Goal: Information Seeking & Learning: Learn about a topic

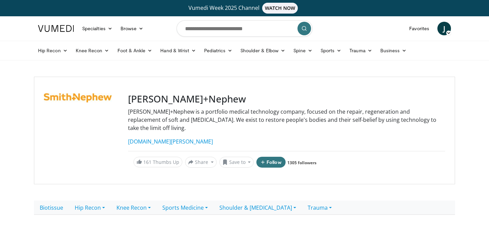
click at [61, 27] on img at bounding box center [56, 28] width 36 height 7
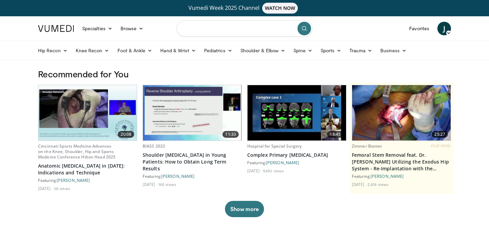
click at [212, 35] on input "Search topics, interventions" at bounding box center [244, 28] width 136 height 16
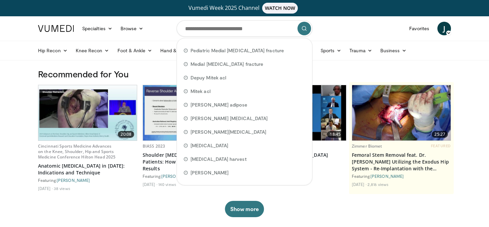
click at [164, 206] on div "20:08 Cincinnati Sports Medicine Advances on the Knee, Shoulder, Hip and Sports…" at bounding box center [244, 151] width 413 height 132
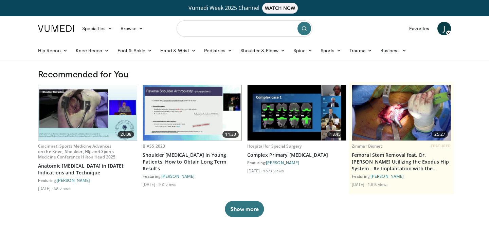
click at [213, 32] on input "Search topics, interventions" at bounding box center [244, 28] width 136 height 16
type input "**********"
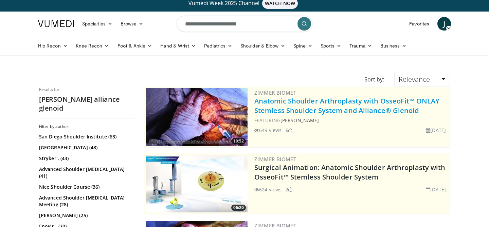
scroll to position [8, 0]
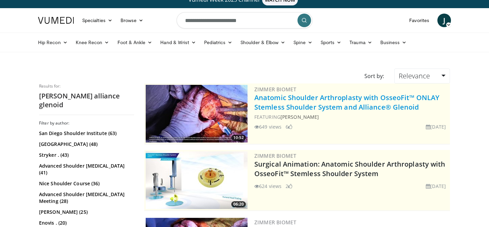
click at [275, 108] on link "Anatomic Shoulder Arthroplasty with OsseoFit™ ONLAY Stemless Shoulder System an…" at bounding box center [346, 102] width 185 height 19
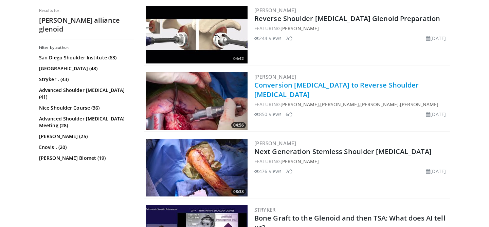
scroll to position [422, 0]
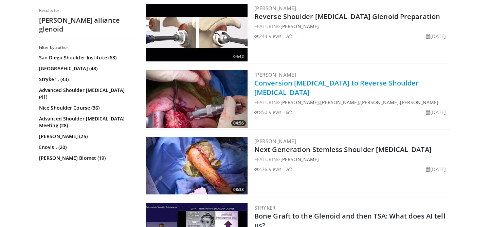
click at [271, 139] on link "[PERSON_NAME]" at bounding box center [275, 141] width 42 height 7
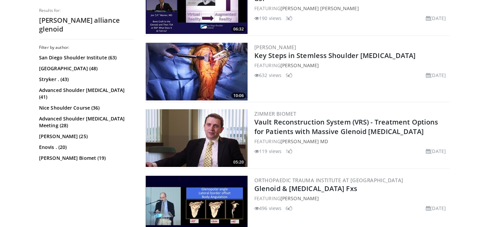
scroll to position [649, 0]
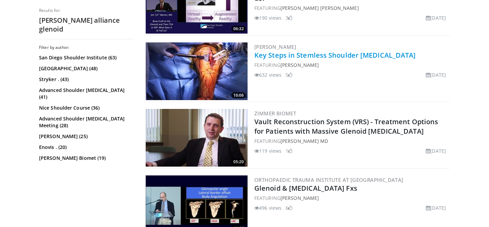
click at [278, 53] on link "Key Steps in Stemless Shoulder [MEDICAL_DATA]" at bounding box center [335, 55] width 162 height 9
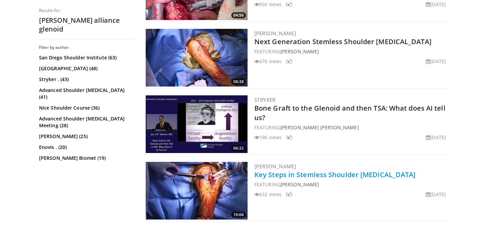
scroll to position [529, 0]
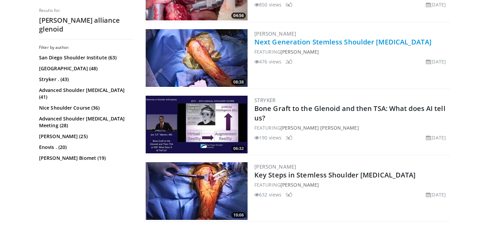
click at [281, 44] on link "Next Generation Stemless Shoulder [MEDICAL_DATA]" at bounding box center [342, 41] width 177 height 9
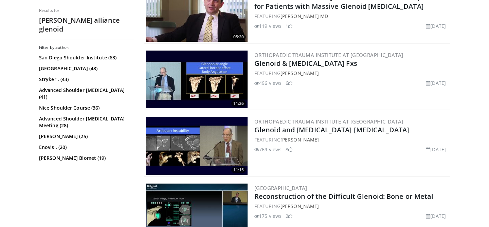
scroll to position [839, 0]
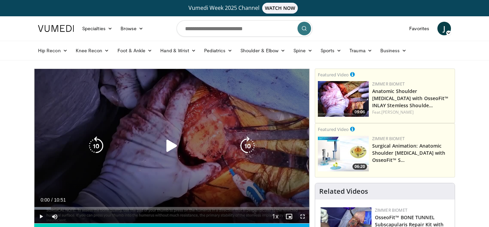
click at [171, 145] on icon "Video Player" at bounding box center [171, 145] width 19 height 19
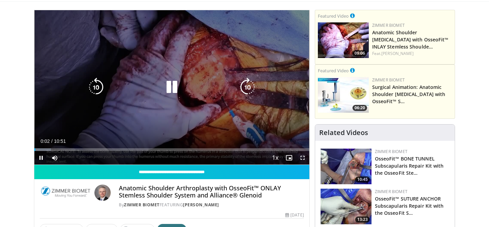
scroll to position [59, 0]
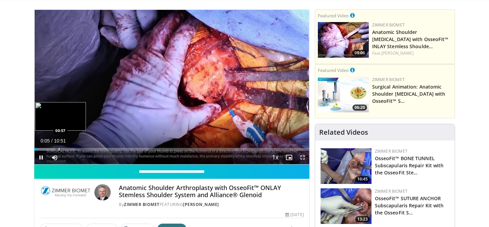
click at [59, 149] on div "Progress Bar" at bounding box center [59, 149] width 1 height 3
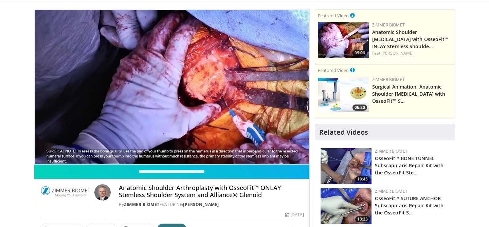
click at [72, 148] on div "10 seconds Tap to unmute" at bounding box center [171, 87] width 275 height 154
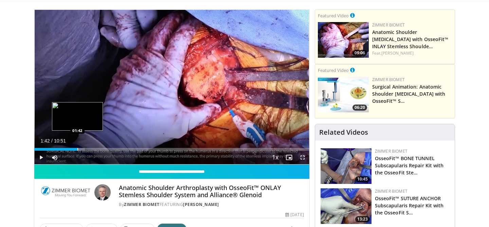
click at [77, 148] on div "Progress Bar" at bounding box center [77, 149] width 1 height 3
click at [41, 159] on span "Video Player" at bounding box center [41, 158] width 14 height 14
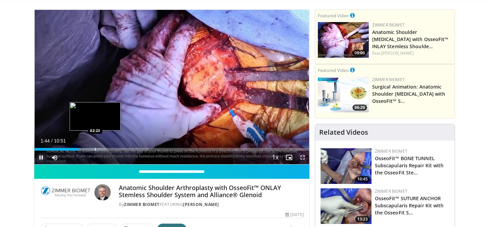
click at [95, 147] on div "Loaded : 25.89% 01:44 02:23" at bounding box center [171, 147] width 275 height 6
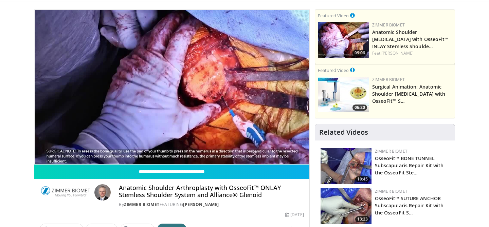
click at [115, 150] on video-js "**********" at bounding box center [171, 87] width 275 height 155
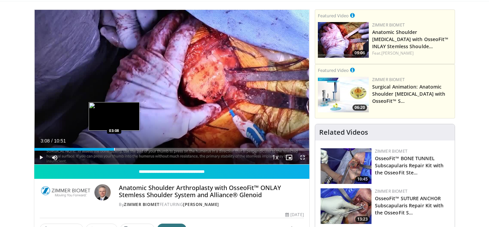
click at [114, 150] on div "Loaded : 33.51% 03:08 03:08" at bounding box center [171, 149] width 275 height 3
click at [127, 148] on div "Loaded : 41.13% 03:38 03:38" at bounding box center [171, 147] width 275 height 6
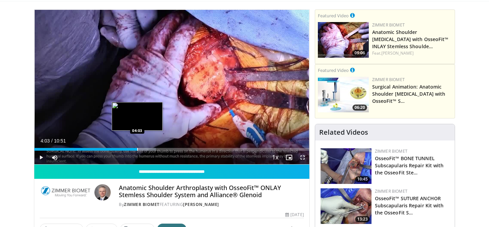
click at [137, 146] on div "Loaded : 44.17% 04:03 04:03" at bounding box center [171, 147] width 275 height 6
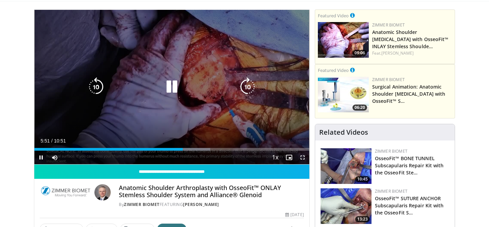
click at [175, 89] on icon "Video Player" at bounding box center [171, 86] width 19 height 19
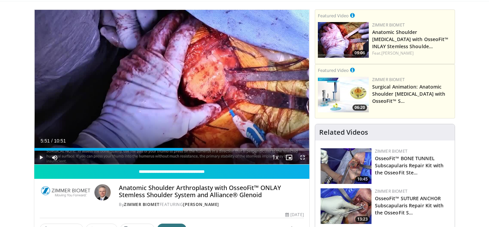
click at [41, 155] on span "Video Player" at bounding box center [41, 158] width 14 height 14
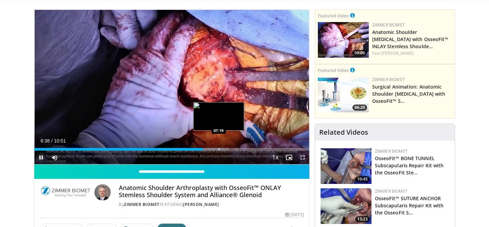
click at [219, 149] on div "Progress Bar" at bounding box center [219, 149] width 1 height 3
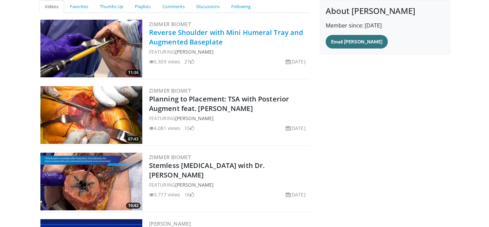
scroll to position [88, 0]
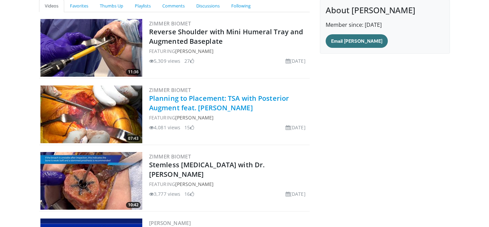
click at [203, 103] on link "Planning to Placement: TSA with Posterior Augment feat. Dr. Sperling" at bounding box center [219, 103] width 140 height 19
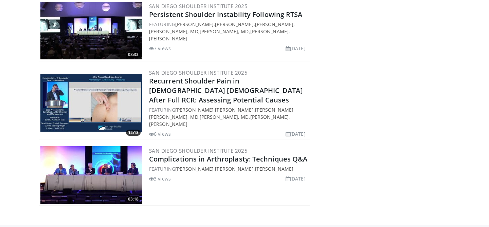
scroll to position [4669, 0]
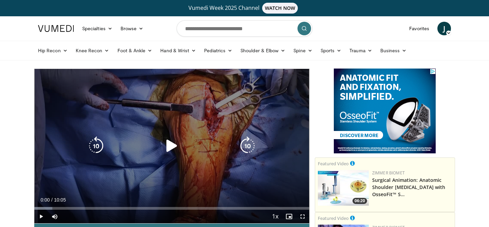
click at [168, 146] on icon "Video Player" at bounding box center [171, 145] width 19 height 19
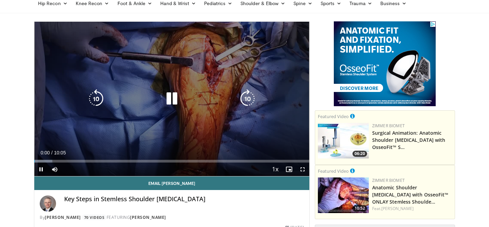
scroll to position [53, 0]
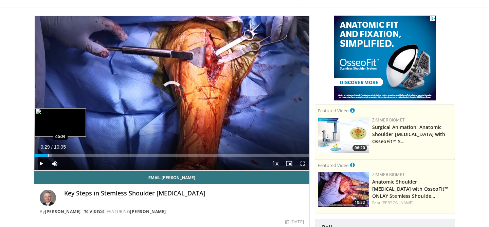
click at [48, 154] on div "Progress Bar" at bounding box center [48, 155] width 1 height 3
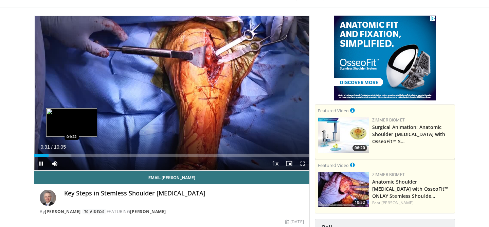
click at [72, 153] on div "Loaded : 13.22% 00:31 01:22" at bounding box center [171, 153] width 275 height 6
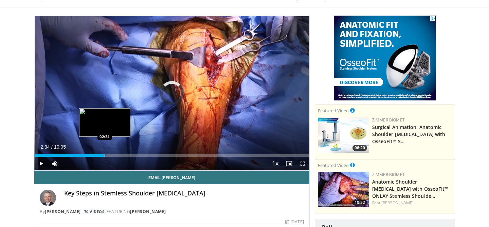
click at [105, 155] on div "Progress Bar" at bounding box center [105, 155] width 1 height 3
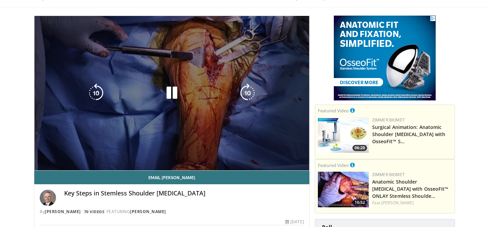
click at [118, 155] on video-js "**********" at bounding box center [171, 93] width 275 height 155
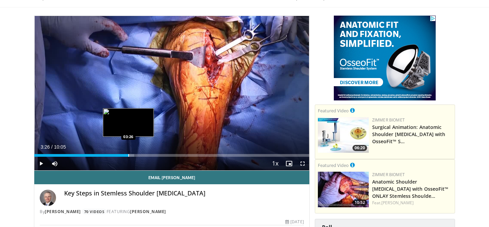
click at [128, 155] on div "Progress Bar" at bounding box center [128, 155] width 1 height 3
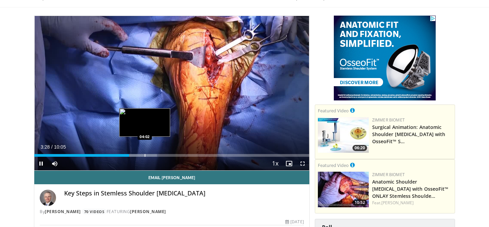
click at [145, 155] on div "Progress Bar" at bounding box center [145, 155] width 1 height 3
click at [155, 155] on div "Progress Bar" at bounding box center [155, 155] width 1 height 3
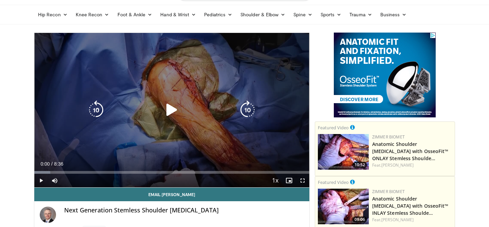
scroll to position [42, 0]
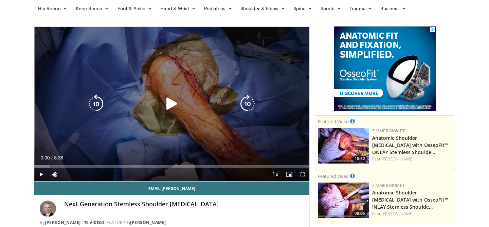
click at [171, 103] on icon "Video Player" at bounding box center [171, 103] width 19 height 19
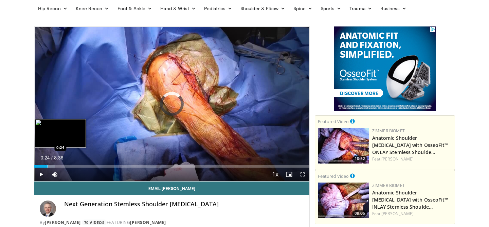
click at [48, 166] on div "Progress Bar" at bounding box center [48, 166] width 1 height 3
click at [62, 167] on div "Progress Bar" at bounding box center [62, 166] width 1 height 3
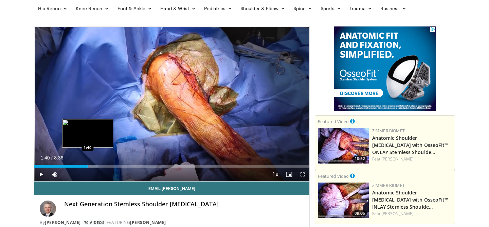
click at [88, 167] on div "Progress Bar" at bounding box center [88, 166] width 1 height 3
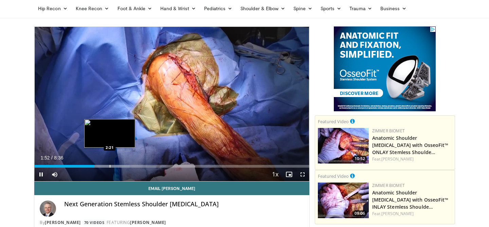
click at [110, 166] on div "Progress Bar" at bounding box center [110, 166] width 1 height 3
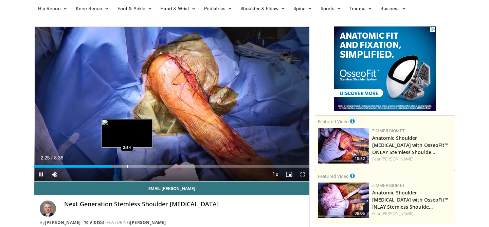
click at [127, 166] on div "Progress Bar" at bounding box center [127, 166] width 1 height 3
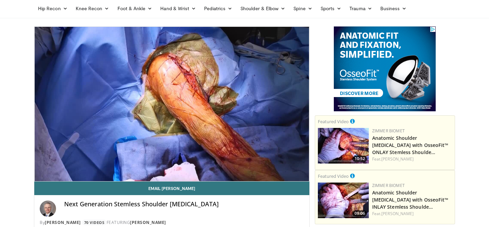
click at [151, 167] on div "10 seconds Tap to unmute" at bounding box center [171, 104] width 275 height 154
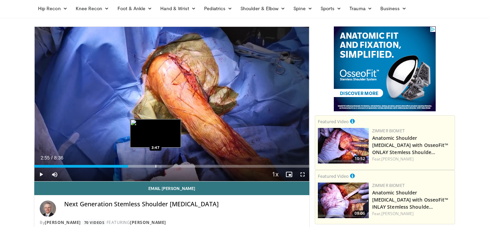
click at [155, 166] on div "Progress Bar" at bounding box center [137, 166] width 50 height 3
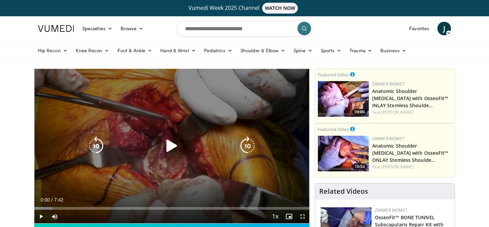
click at [165, 142] on icon "Video Player" at bounding box center [171, 145] width 19 height 19
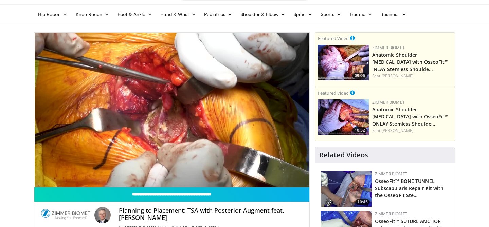
scroll to position [23, 0]
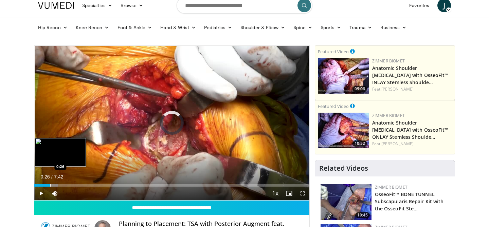
click at [50, 183] on div "Loaded : 8.65% 0:05 0:26" at bounding box center [171, 183] width 275 height 6
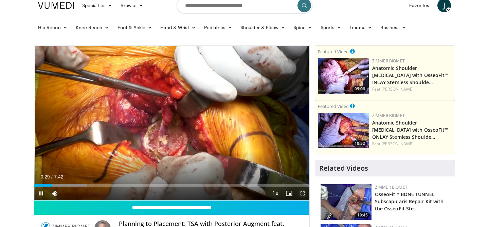
click at [303, 192] on span "Video Player" at bounding box center [303, 194] width 14 height 14
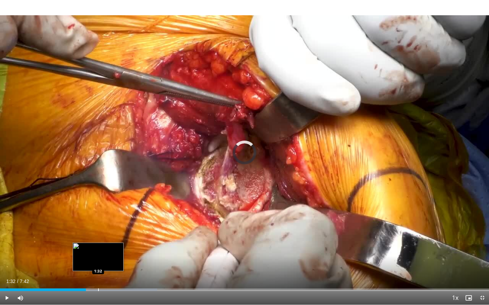
click at [98, 227] on div "Progress Bar" at bounding box center [98, 290] width 1 height 3
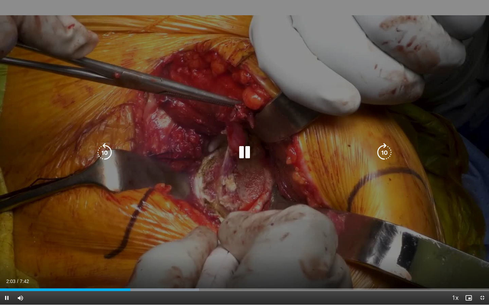
click at [247, 155] on icon "Video Player" at bounding box center [244, 152] width 19 height 19
click at [247, 148] on icon "Video Player" at bounding box center [244, 152] width 19 height 19
click at [105, 154] on icon "Video Player" at bounding box center [104, 152] width 19 height 19
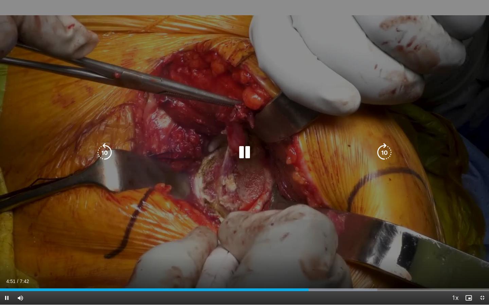
click at [105, 151] on icon "Video Player" at bounding box center [104, 152] width 19 height 19
click at [102, 149] on icon "Video Player" at bounding box center [104, 152] width 19 height 19
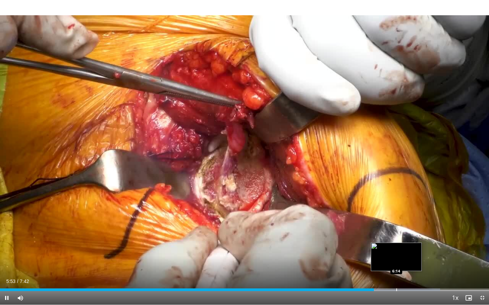
click at [396, 227] on div "Loaded : 90.03% 5:53 6:14" at bounding box center [244, 288] width 489 height 6
